Goal: Task Accomplishment & Management: Manage account settings

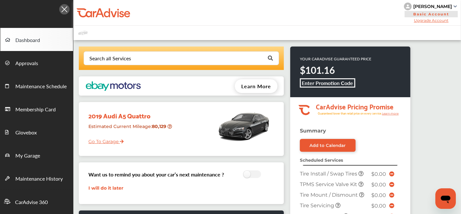
click at [120, 103] on div "2019 Audi A5 Quattro Estimated Current Mileage : 80,129 Go To Garage" at bounding box center [181, 129] width 205 height 54
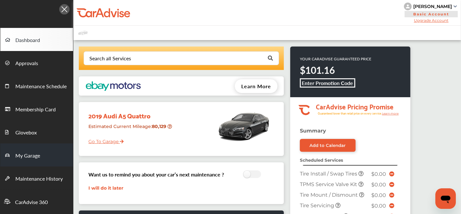
click at [21, 153] on span "My Garage" at bounding box center [27, 156] width 25 height 8
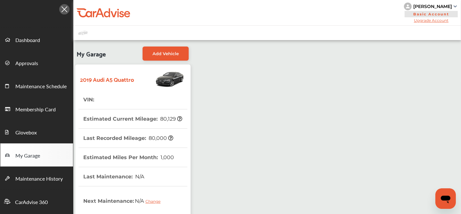
click at [224, 74] on div "My Garage Add Vehicle 2019 Audi A5 Quattro VIN : Estimated Current Mileage : 80…" at bounding box center [267, 198] width 388 height 317
